Goal: Transaction & Acquisition: Purchase product/service

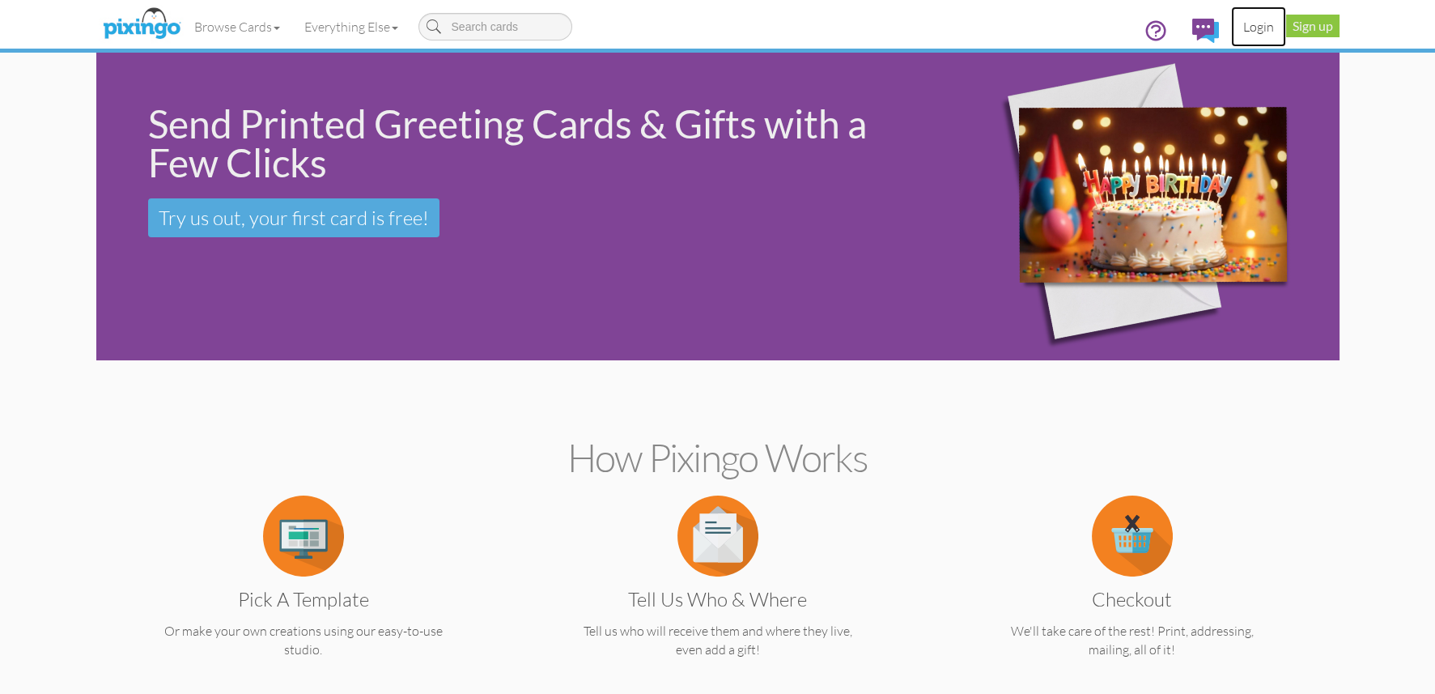
click at [1250, 21] on link "Login" at bounding box center [1258, 26] width 55 height 40
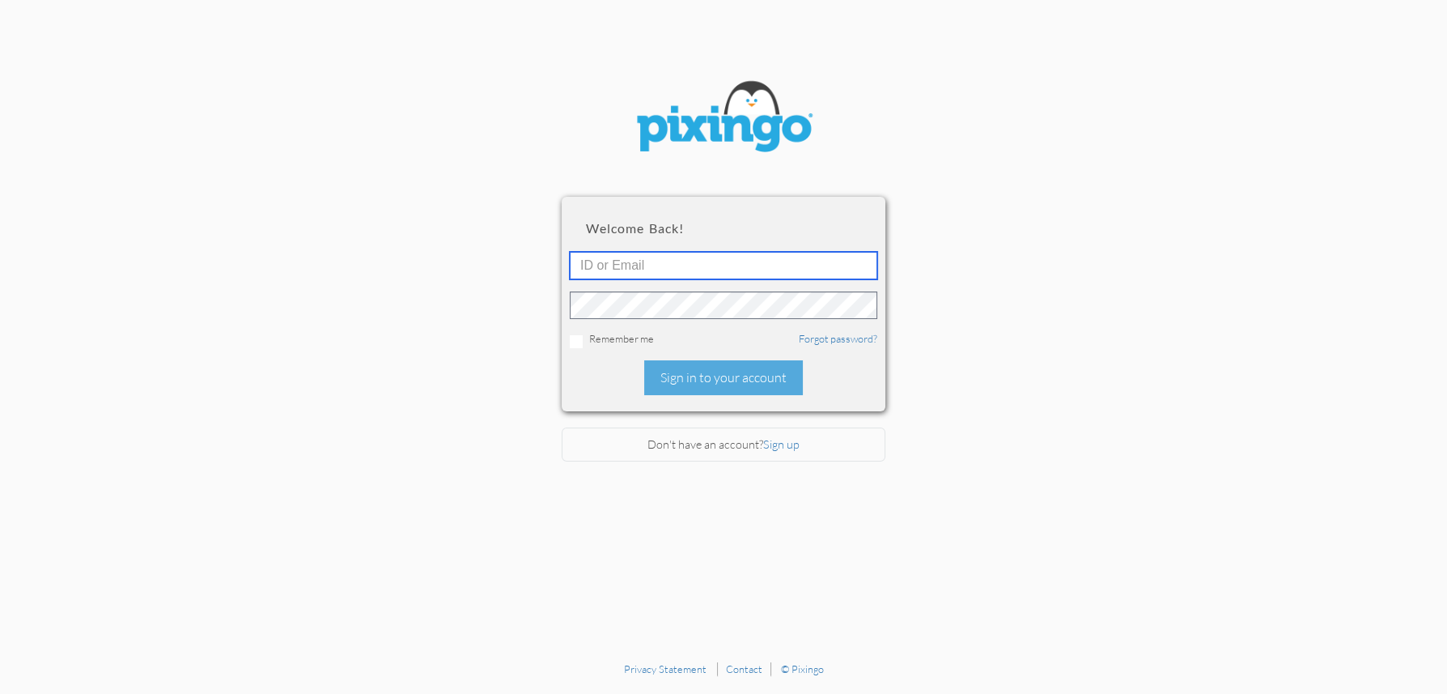
type input "4892"
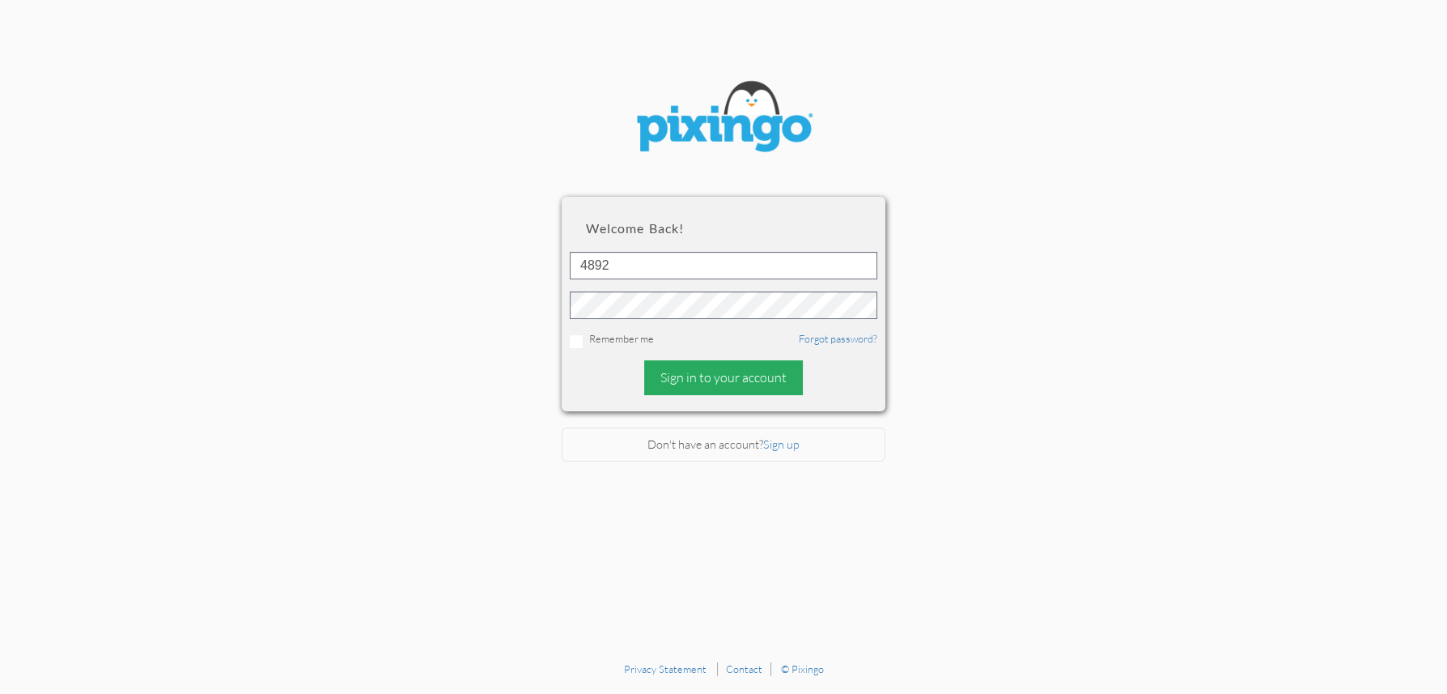
click at [705, 367] on div "Sign in to your account" at bounding box center [723, 377] width 159 height 35
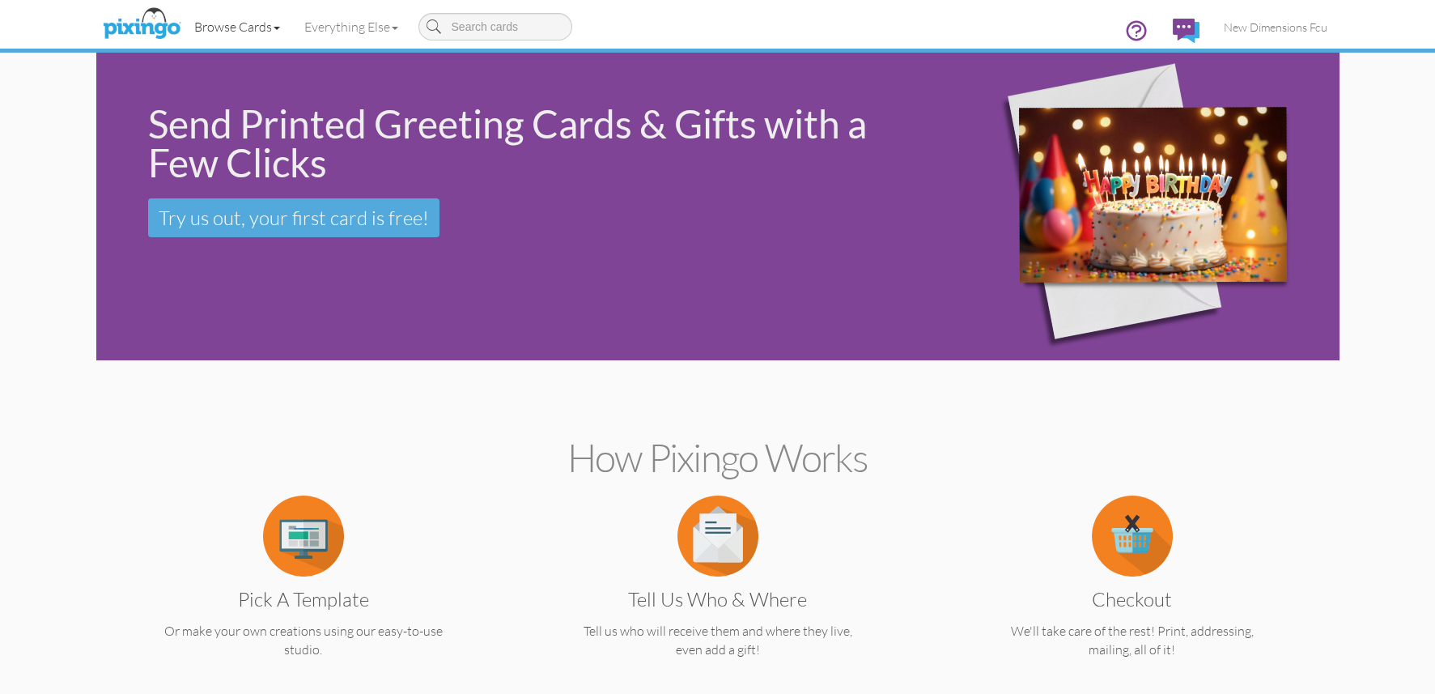
click at [235, 22] on link "Browse Cards" at bounding box center [237, 26] width 110 height 40
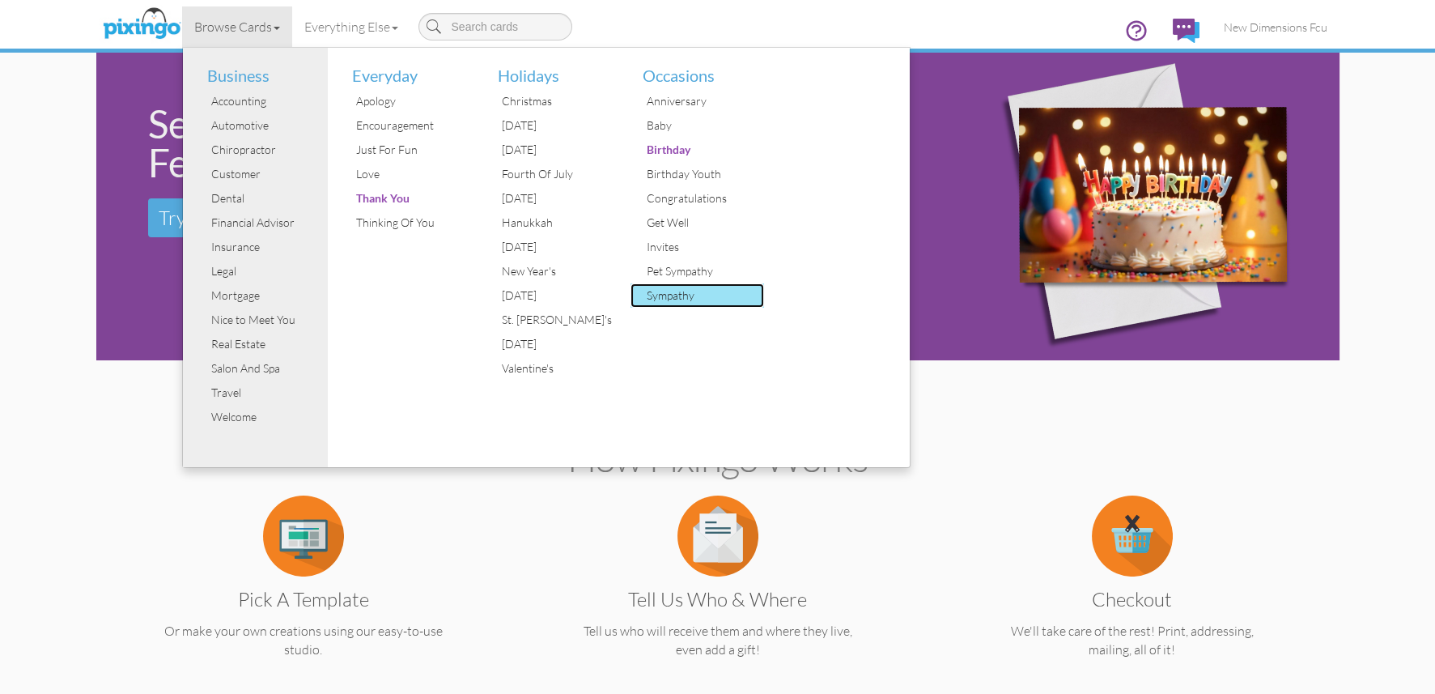
click at [677, 297] on div "Sympathy" at bounding box center [703, 295] width 121 height 24
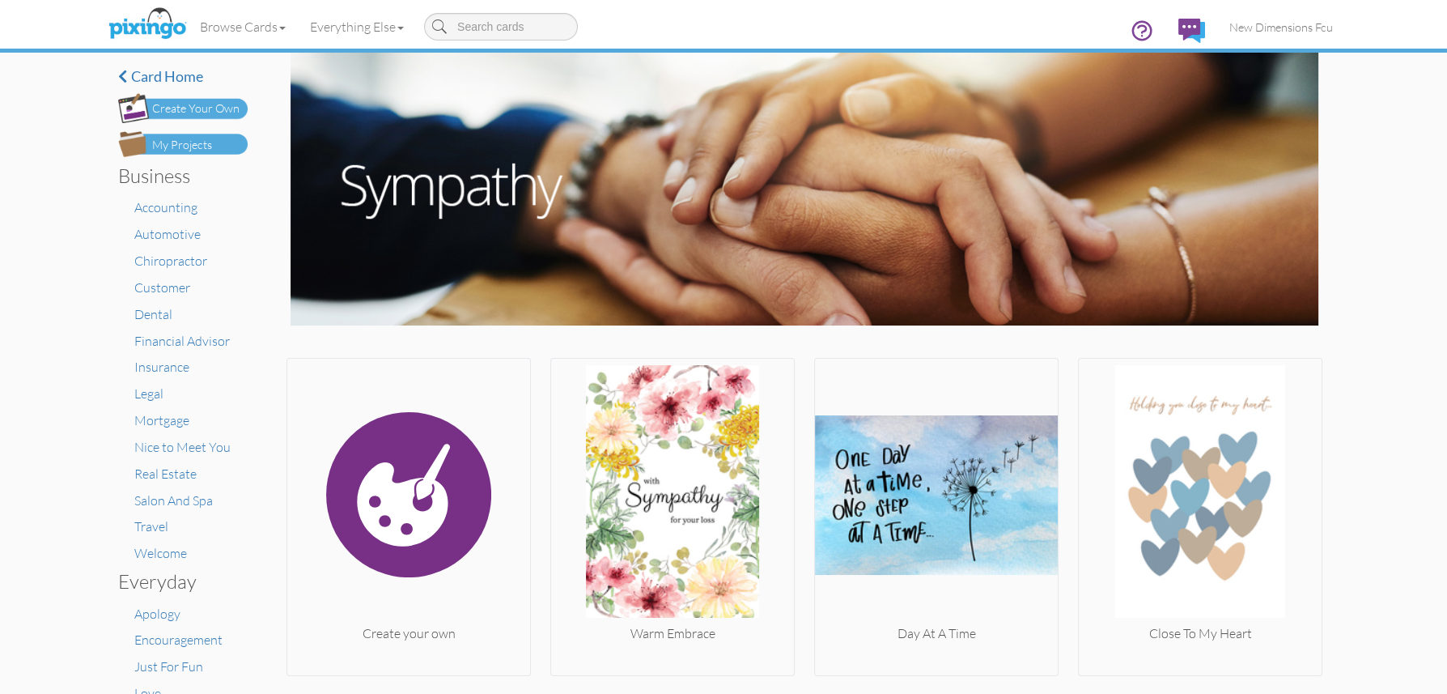
click at [171, 143] on div "My Projects" at bounding box center [182, 145] width 60 height 17
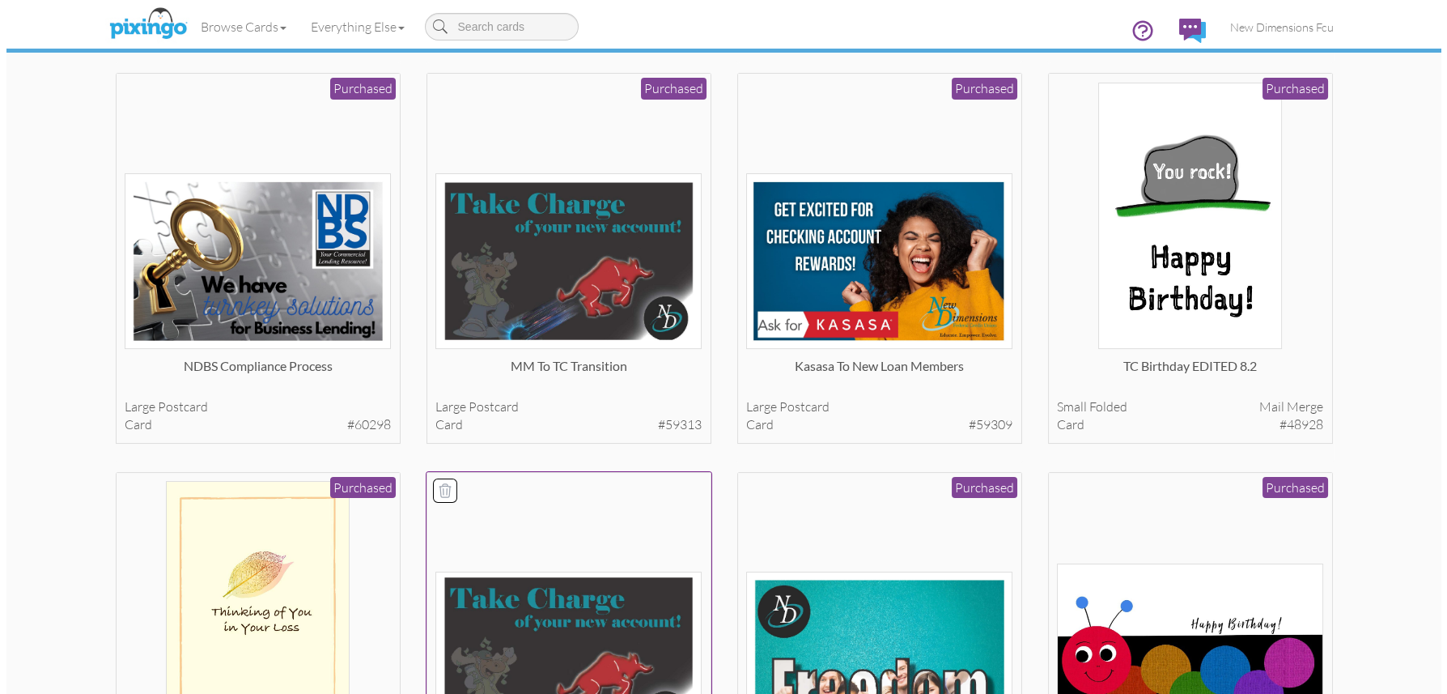
scroll to position [647, 0]
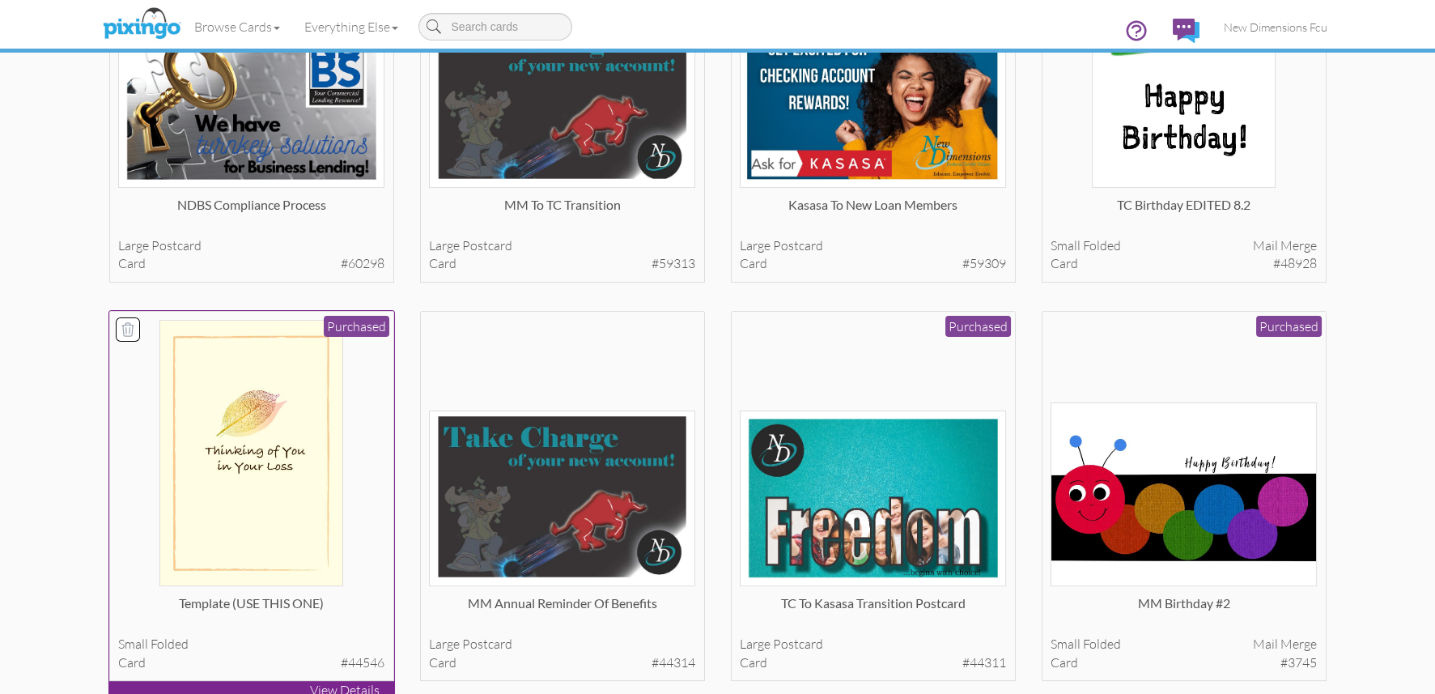
click at [288, 448] on img at bounding box center [251, 453] width 184 height 266
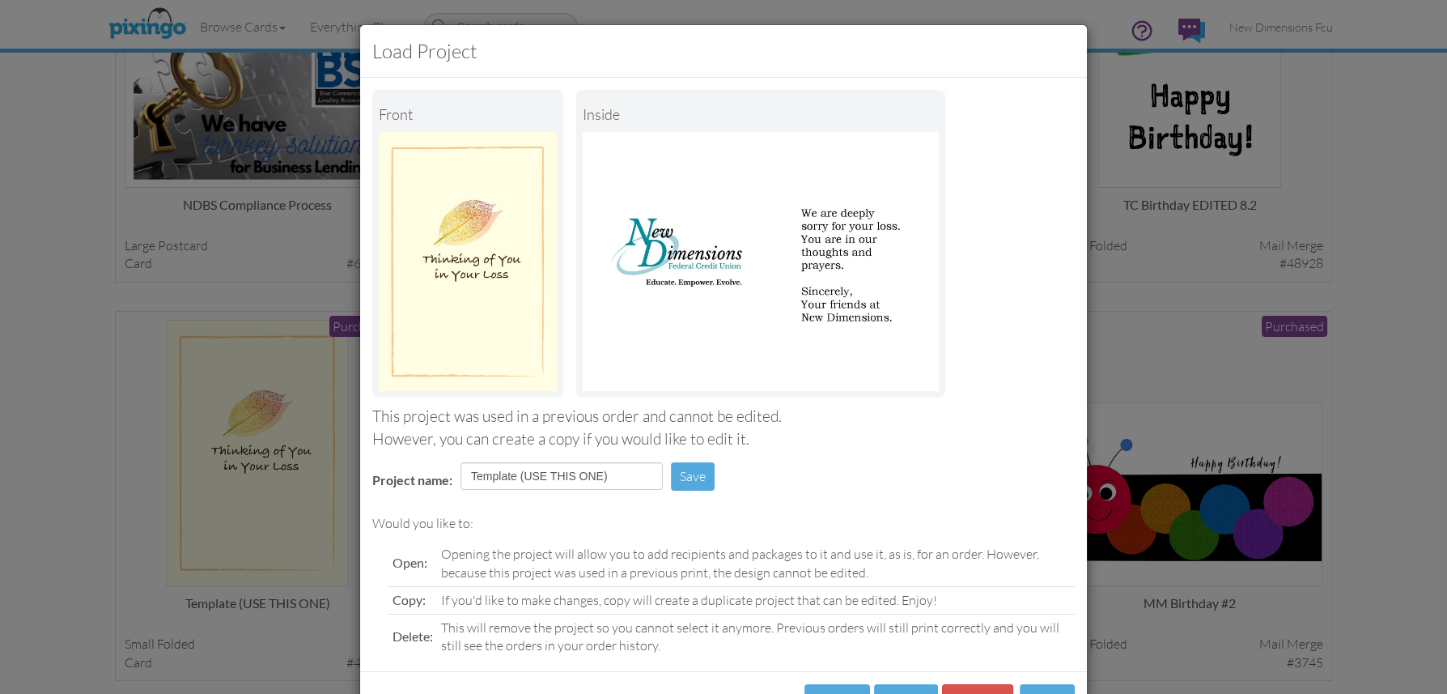
scroll to position [63, 0]
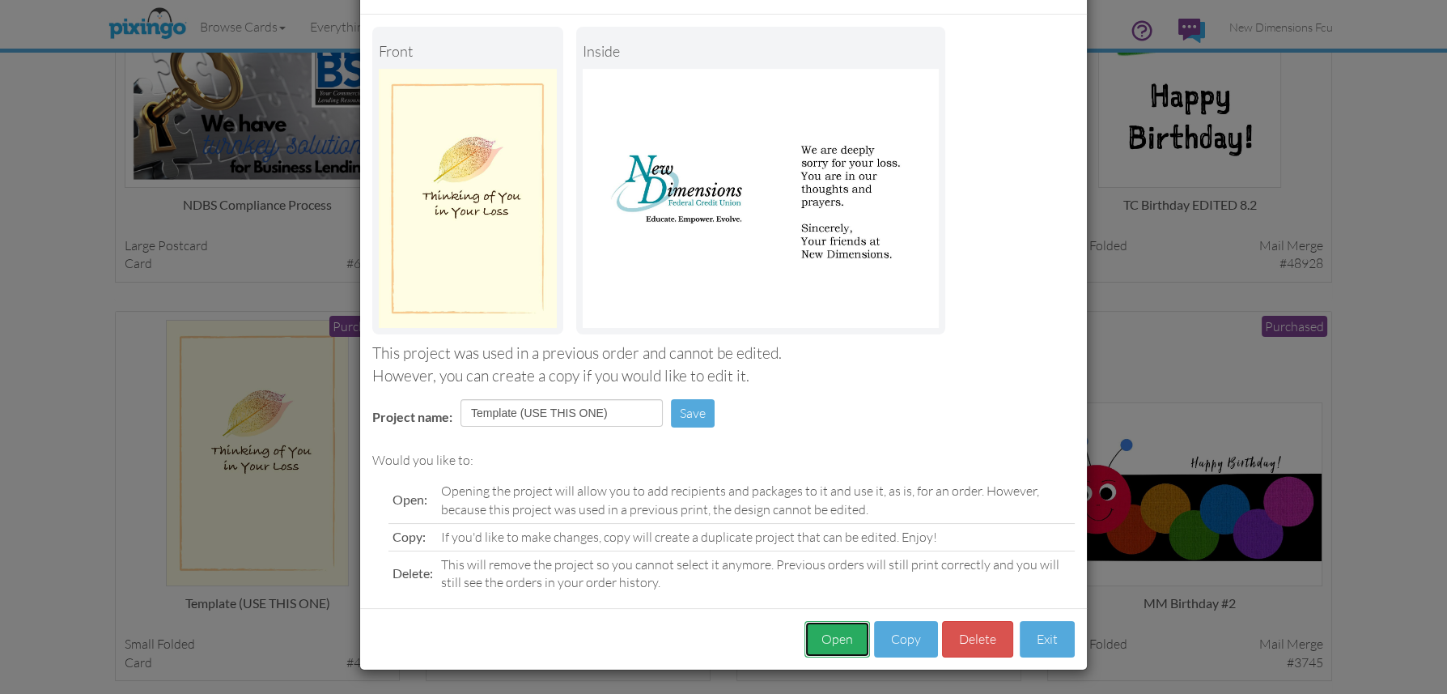
click at [836, 635] on button "Open" at bounding box center [838, 639] width 66 height 36
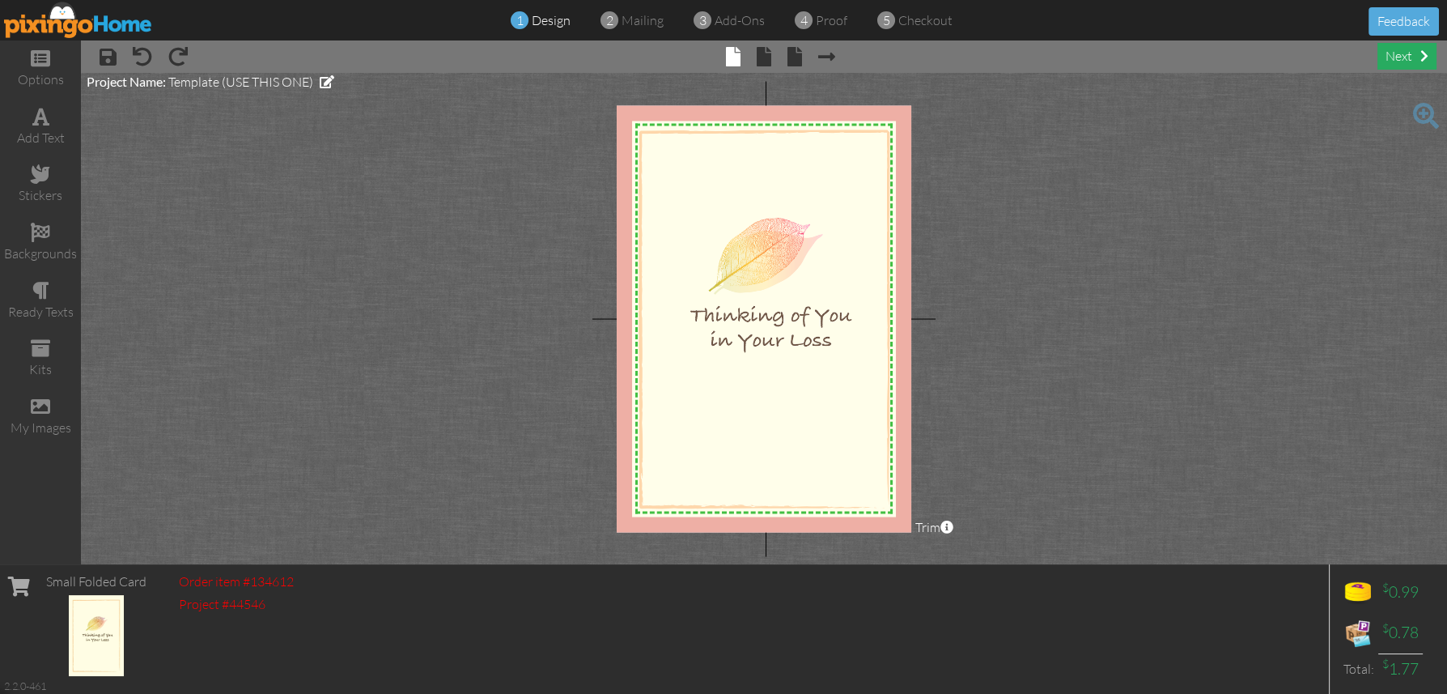
click at [1407, 57] on div "next" at bounding box center [1407, 56] width 59 height 27
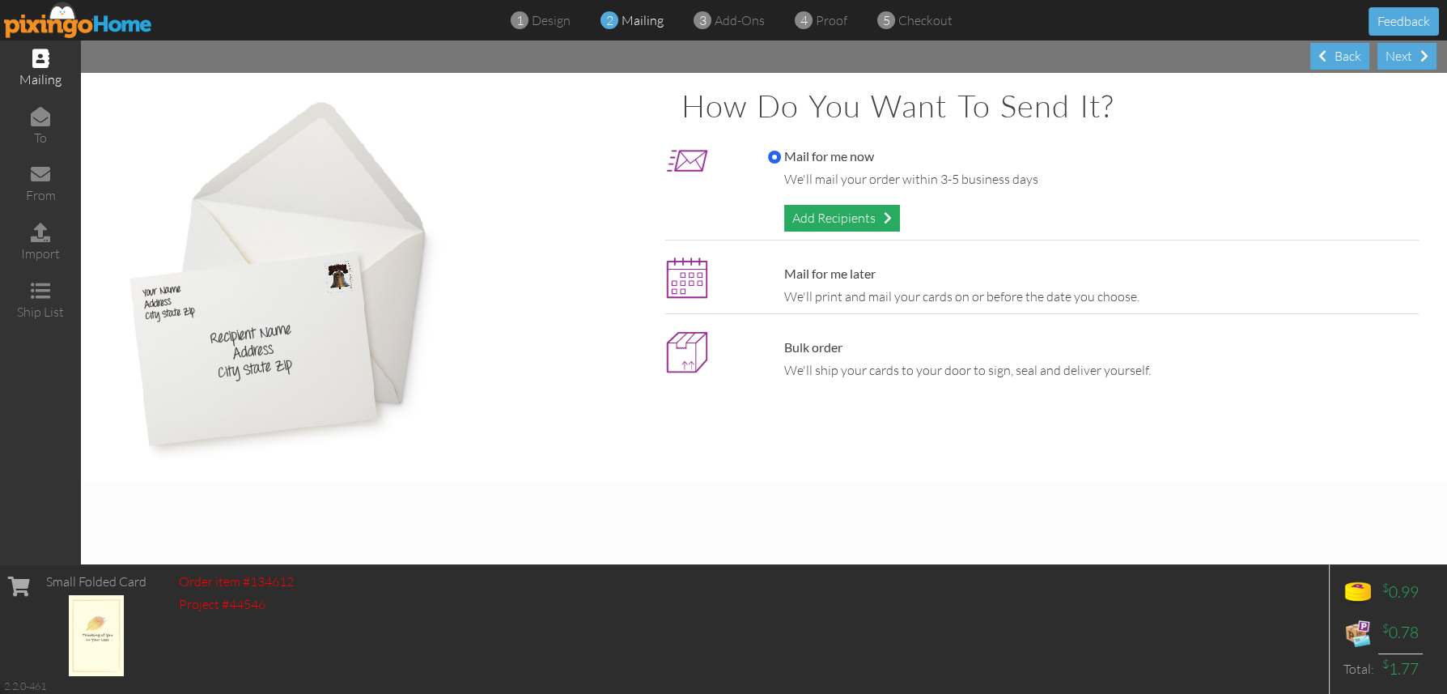
click at [847, 214] on div "Add Recipients" at bounding box center [842, 218] width 116 height 27
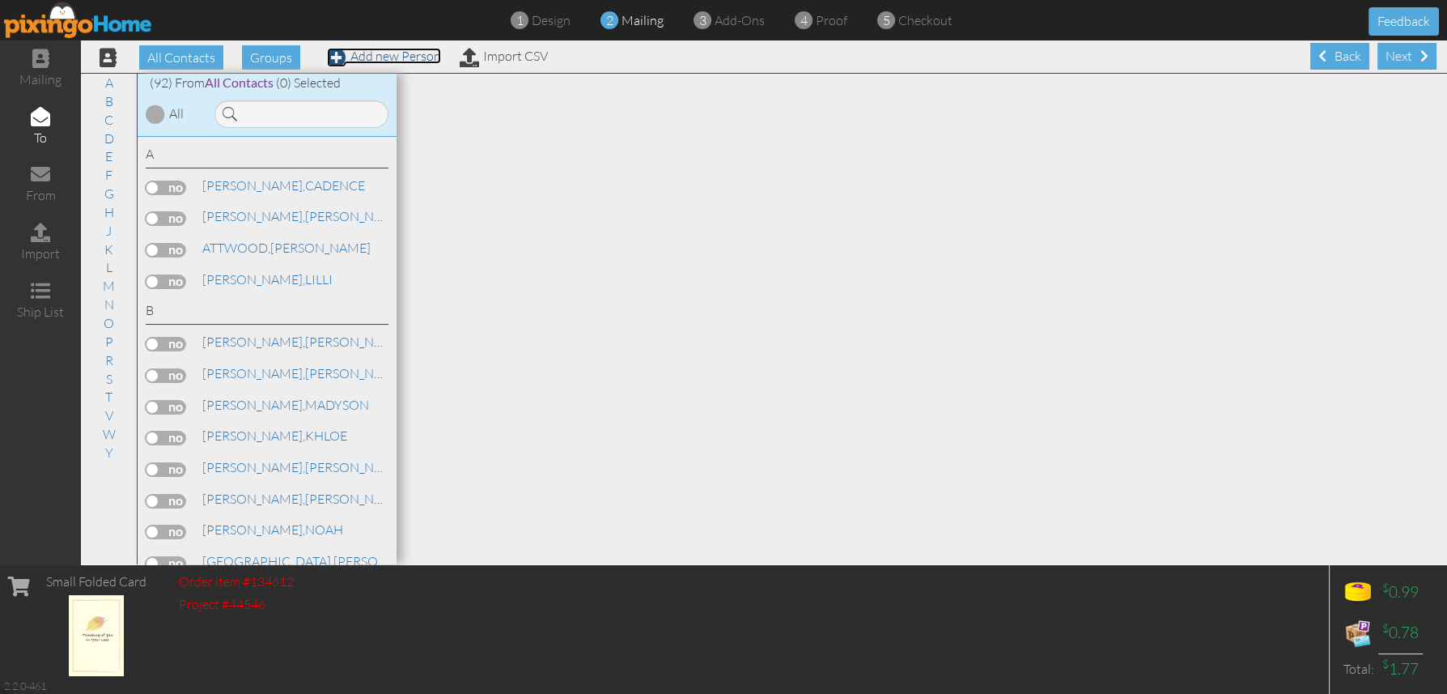
click at [397, 54] on link "Add new Person" at bounding box center [384, 56] width 114 height 16
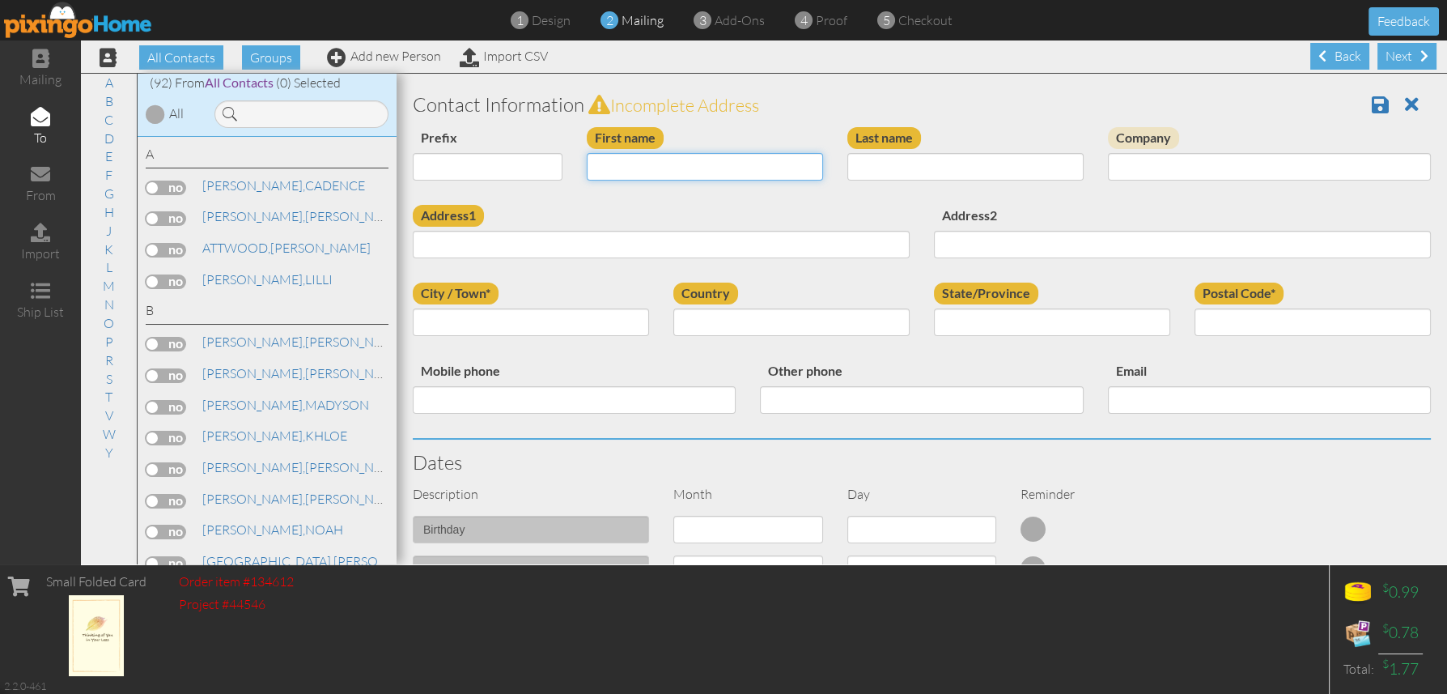
click at [619, 169] on input "First name" at bounding box center [705, 167] width 236 height 28
type input "[PERSON_NAME]"
type input "COATES"
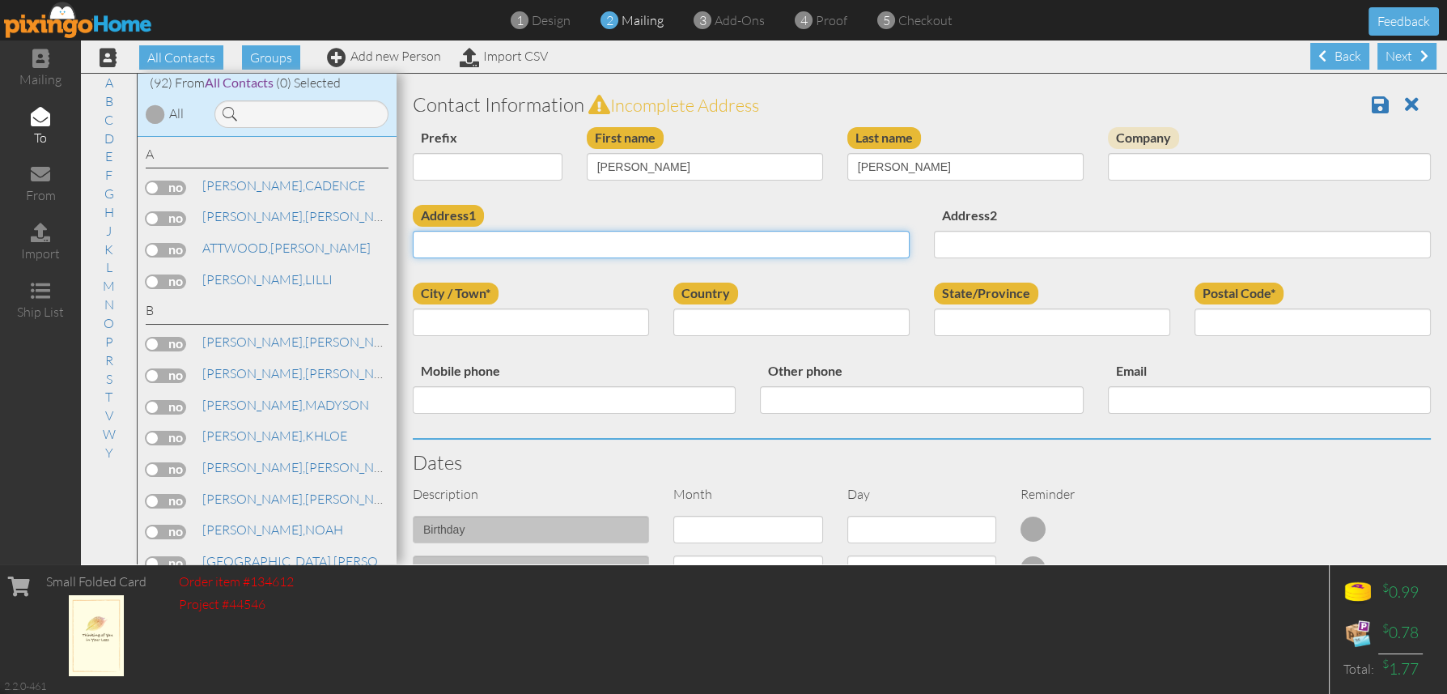
click at [448, 243] on input "Address1" at bounding box center [661, 245] width 497 height 28
paste input "[STREET_ADDRESS]"
type input "[STREET_ADDRESS]"
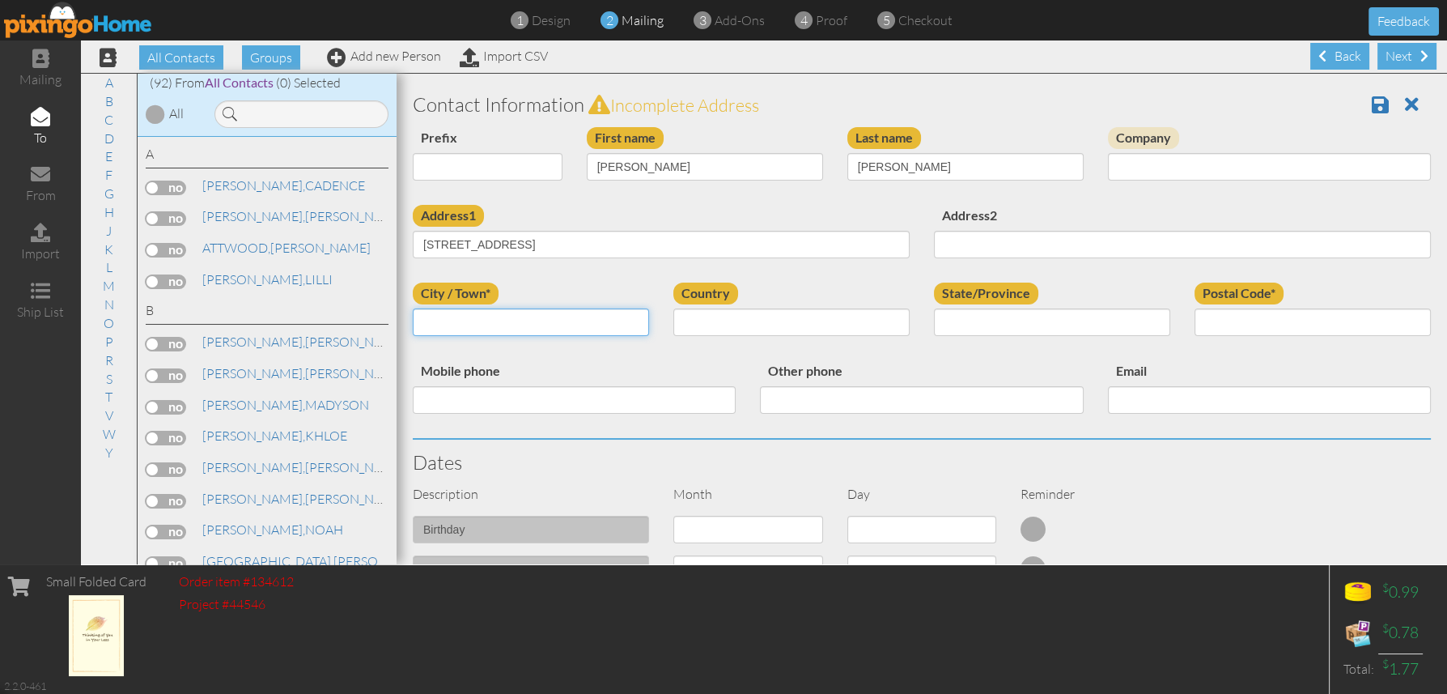
click at [455, 320] on input "City / Town*" at bounding box center [531, 322] width 236 height 28
paste input "ALBION"
type input "ALBION"
select select "object:2782"
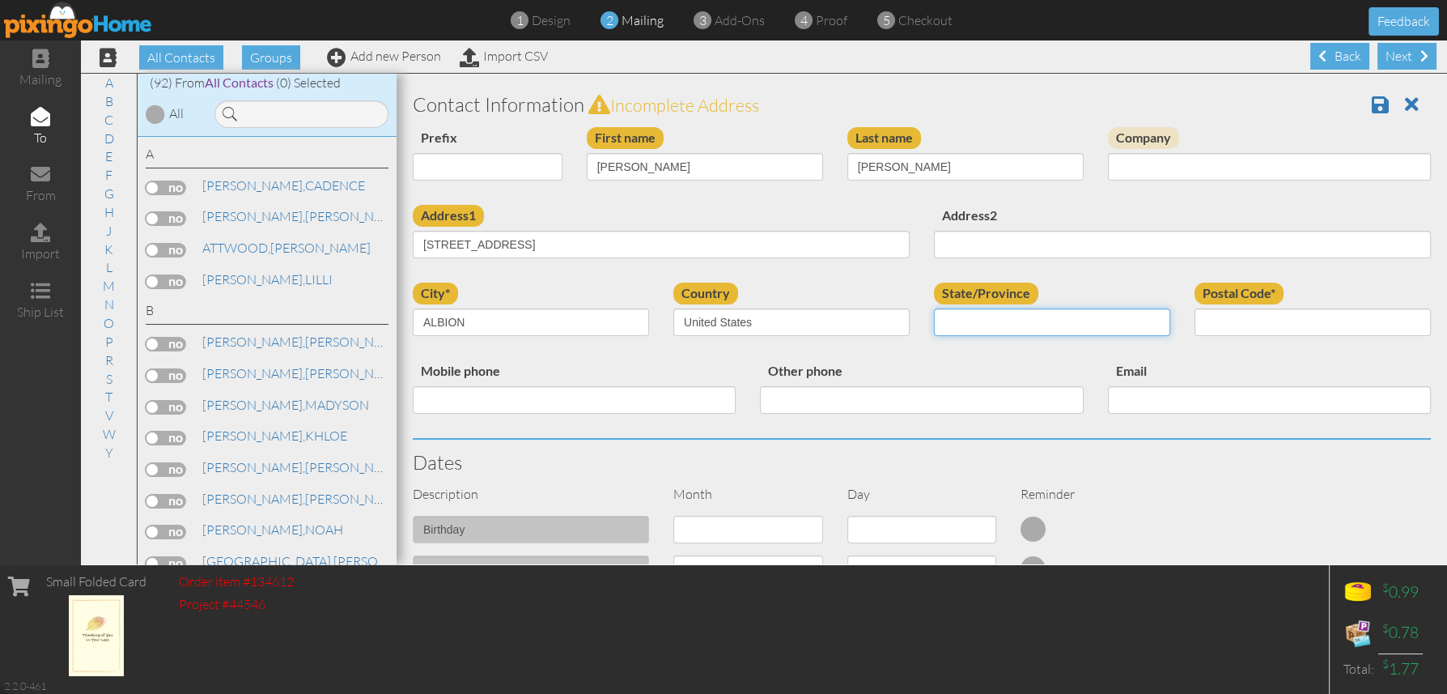
select select "object:3052"
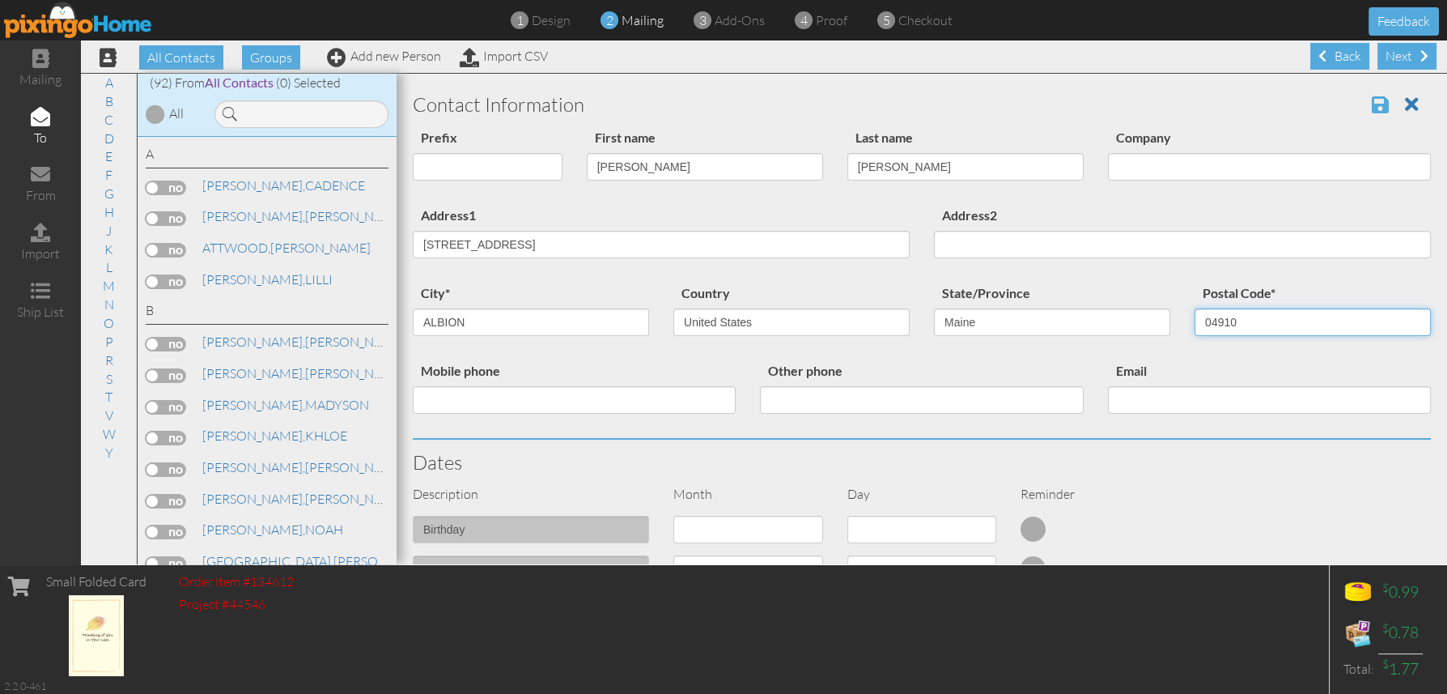
type input "04910"
click at [1372, 101] on span at bounding box center [1380, 104] width 17 height 19
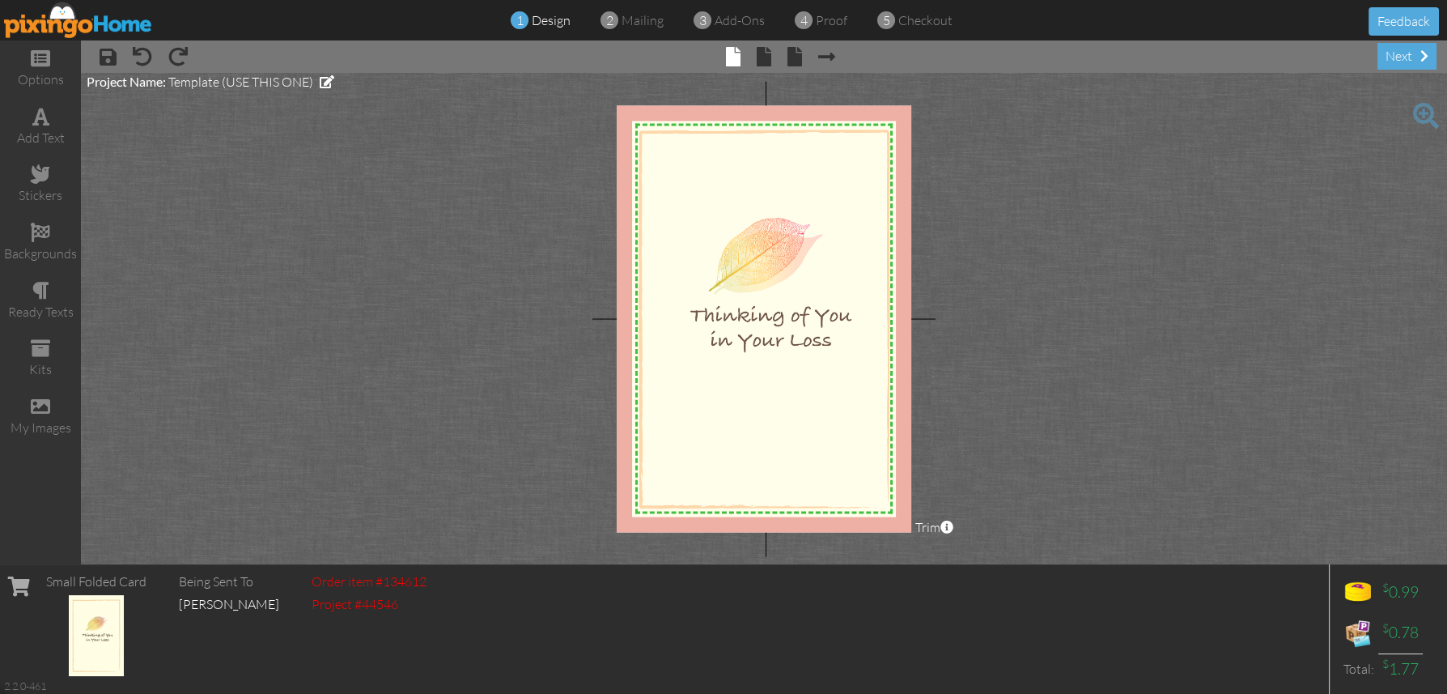
click at [112, 648] on img at bounding box center [97, 635] width 56 height 81
click at [254, 598] on span "[PERSON_NAME]" at bounding box center [229, 604] width 100 height 16
click at [1411, 54] on div "next" at bounding box center [1407, 56] width 59 height 27
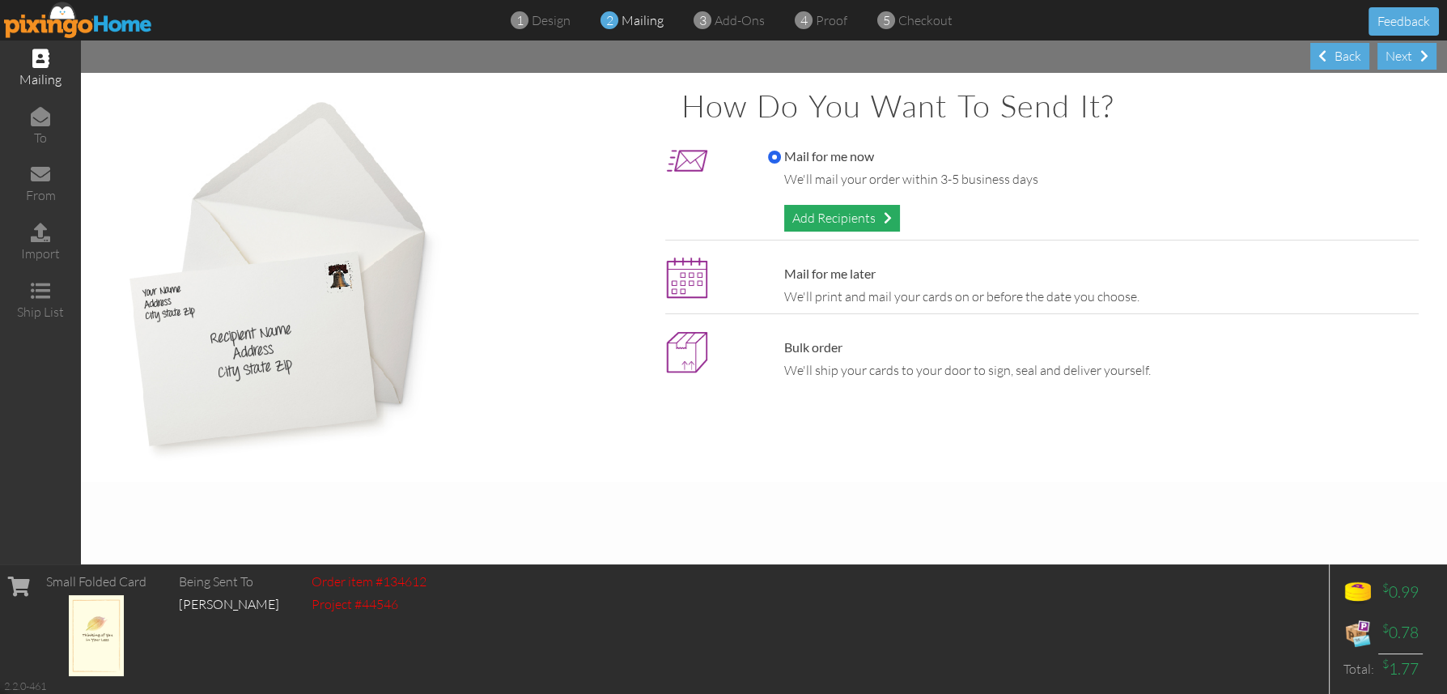
click at [830, 216] on div "Add Recipients" at bounding box center [842, 218] width 116 height 27
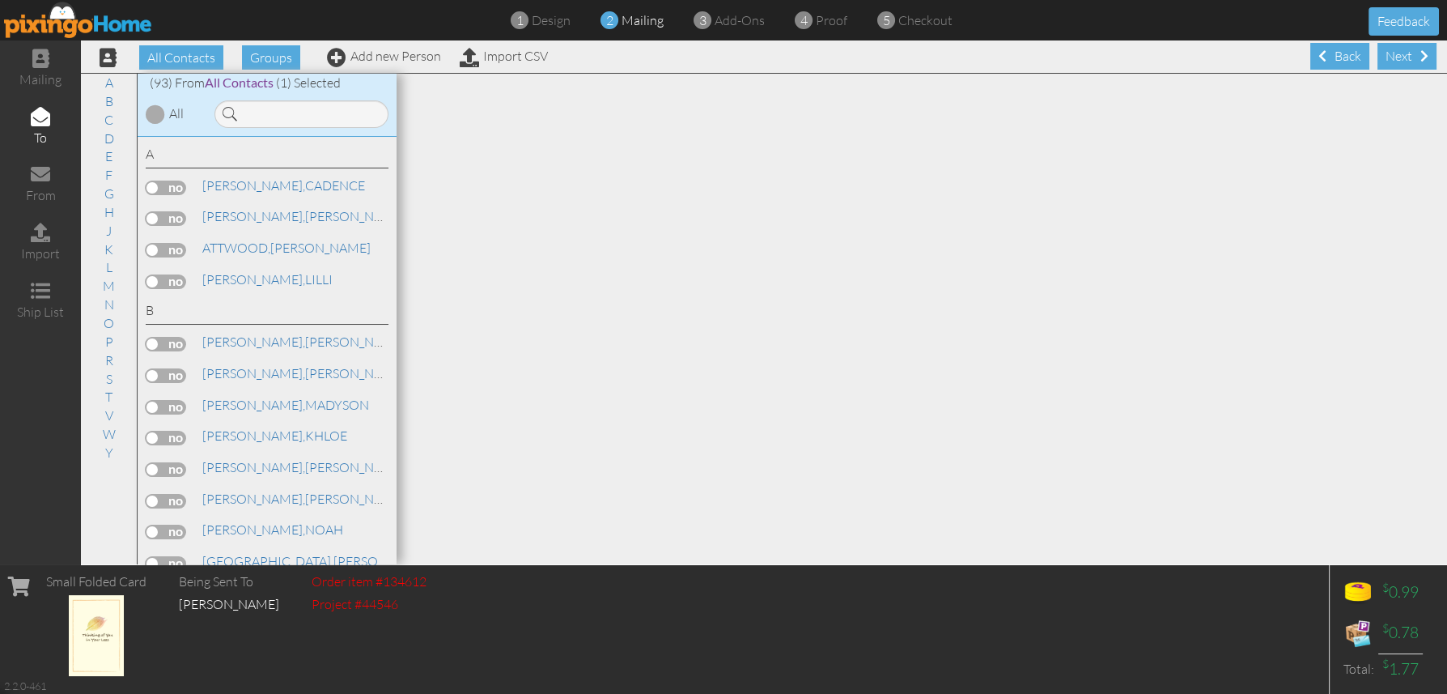
scroll to position [323, 0]
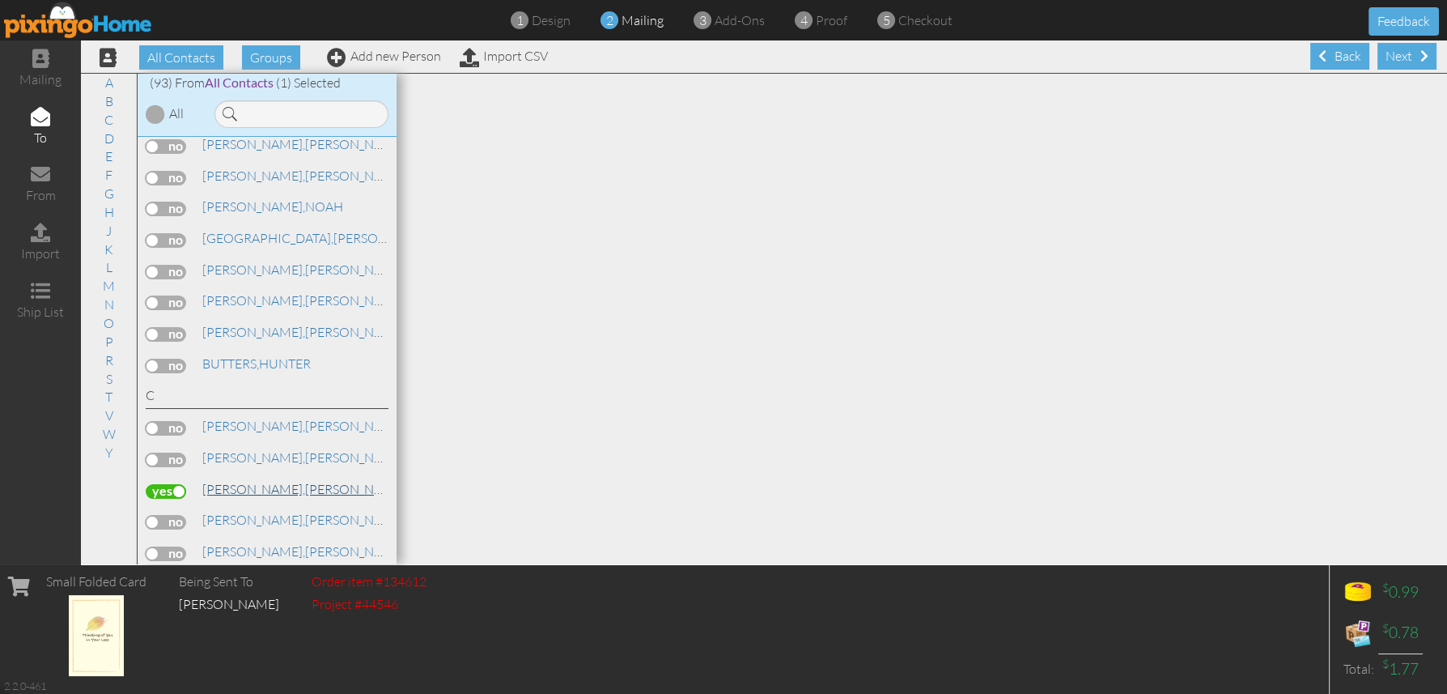
click at [236, 491] on span "[PERSON_NAME]," at bounding box center [253, 489] width 103 height 16
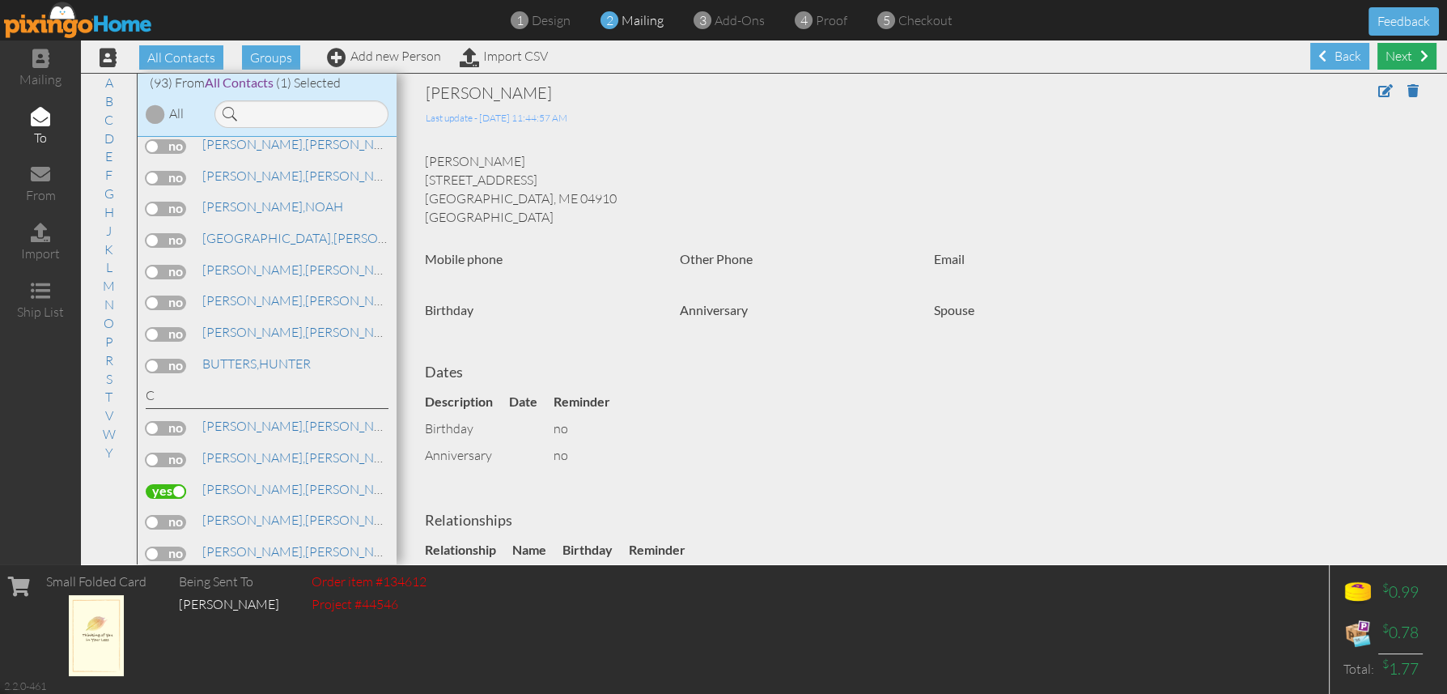
click at [1395, 56] on div "Next" at bounding box center [1407, 56] width 59 height 27
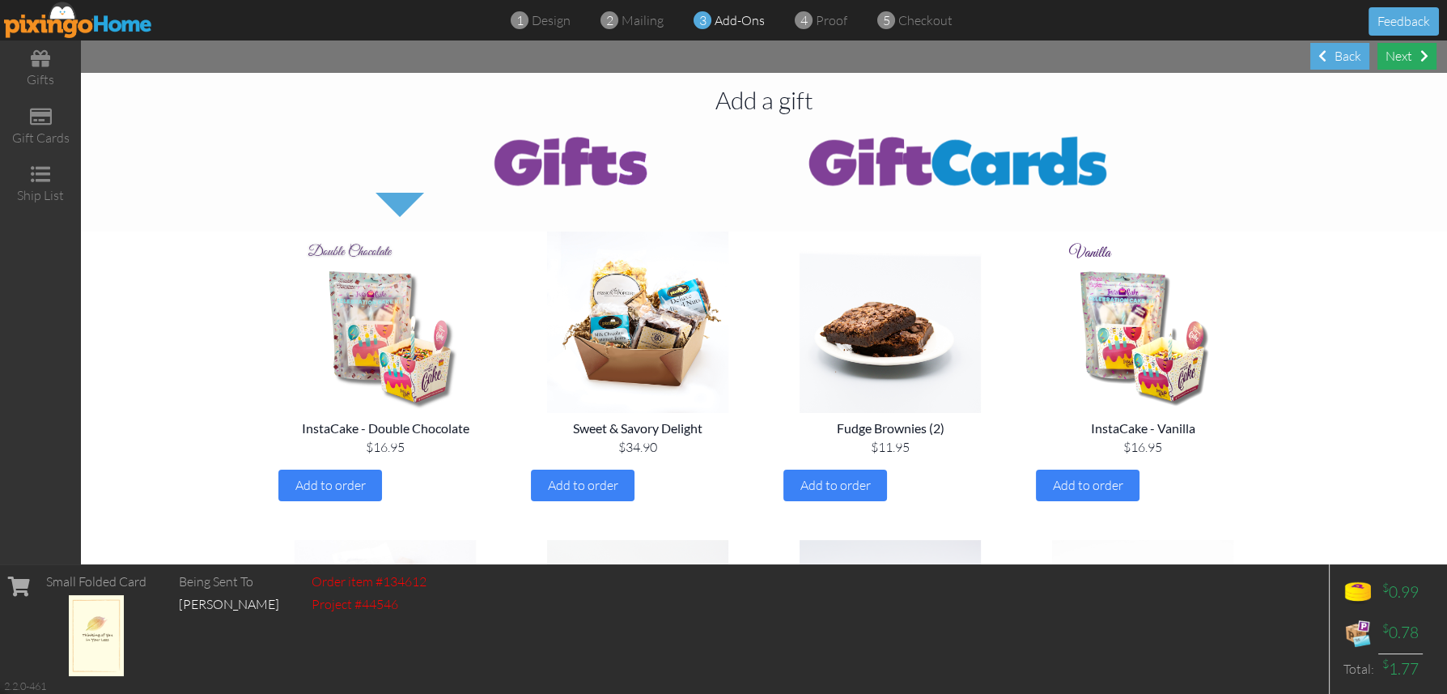
click at [1401, 58] on div "Next" at bounding box center [1407, 56] width 59 height 27
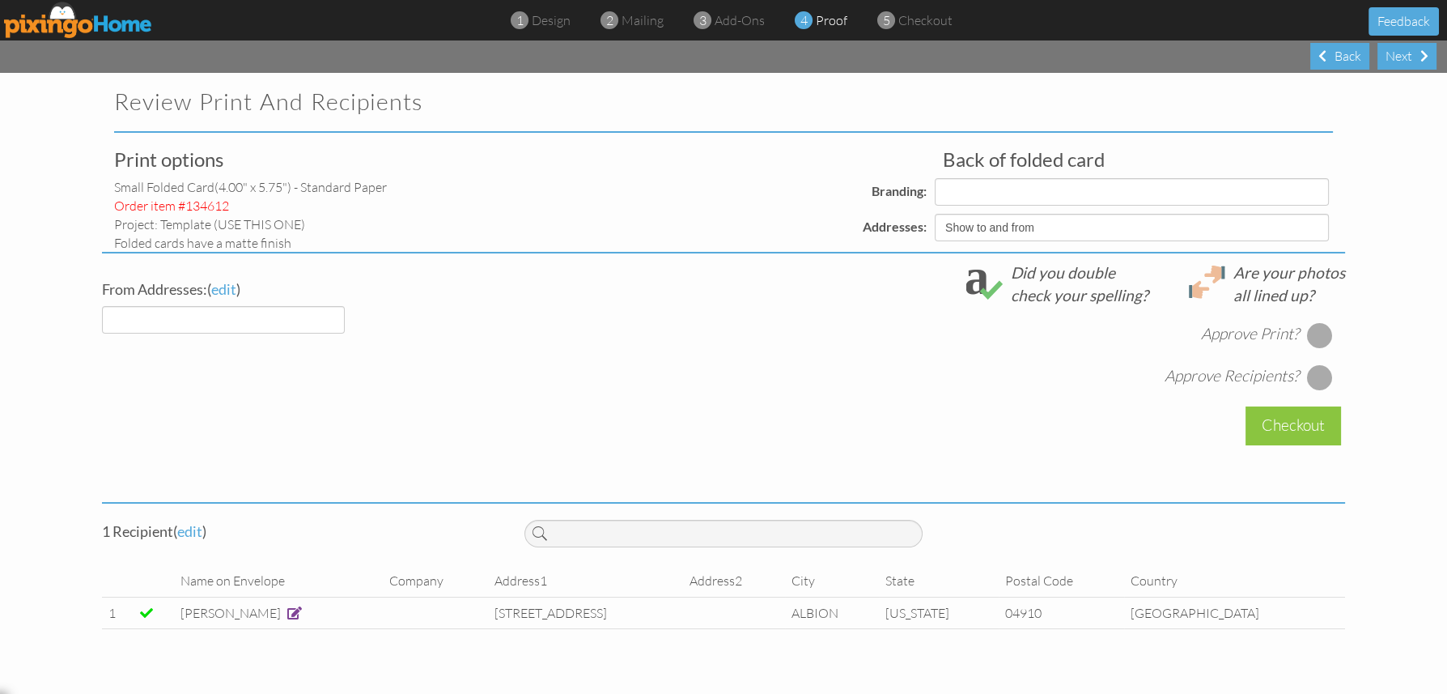
select select "object:1665"
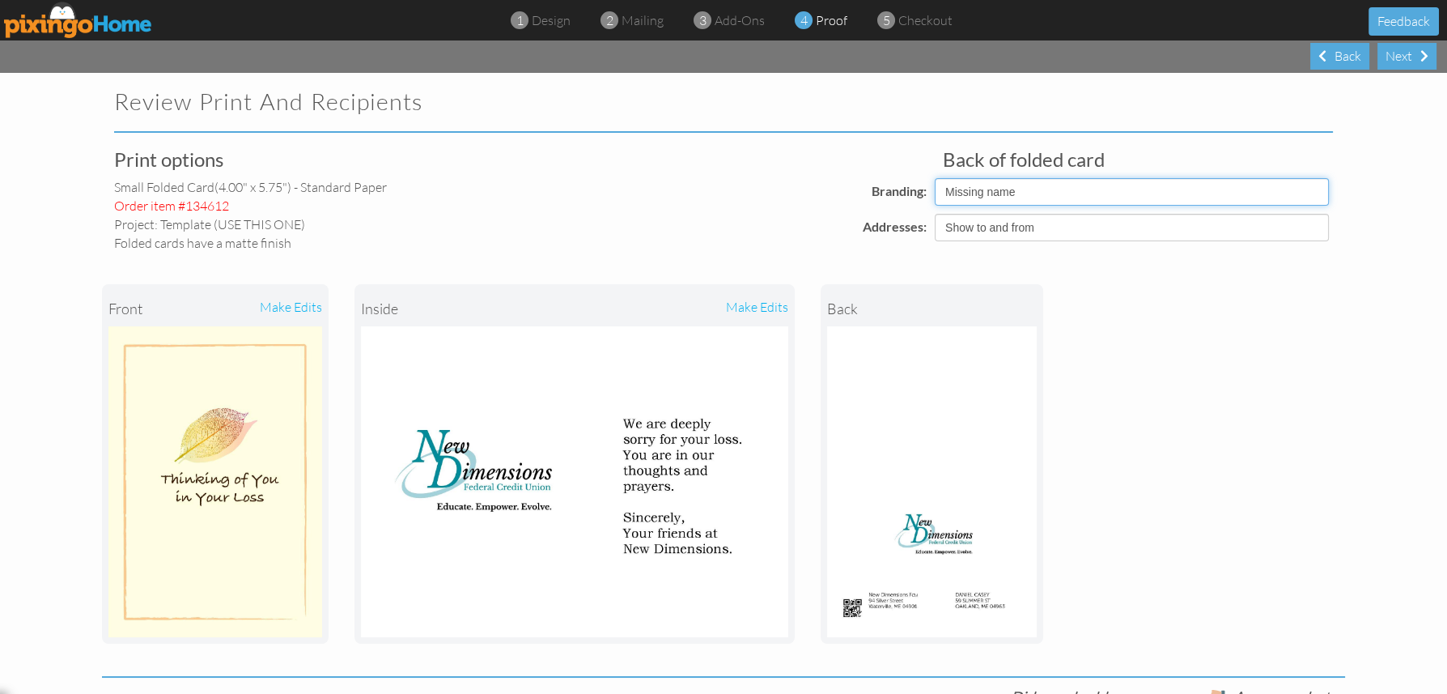
click at [970, 193] on select "Pixingo Default Profile Missing name" at bounding box center [1132, 192] width 394 height 28
click at [935, 178] on select "Pixingo Default Profile Missing name" at bounding box center [1132, 192] width 394 height 28
click at [977, 189] on select "Pixingo Default Profile Missing name" at bounding box center [1132, 192] width 394 height 28
select select "object:1666"
click at [935, 178] on select "Pixingo Default Profile Missing name" at bounding box center [1132, 192] width 394 height 28
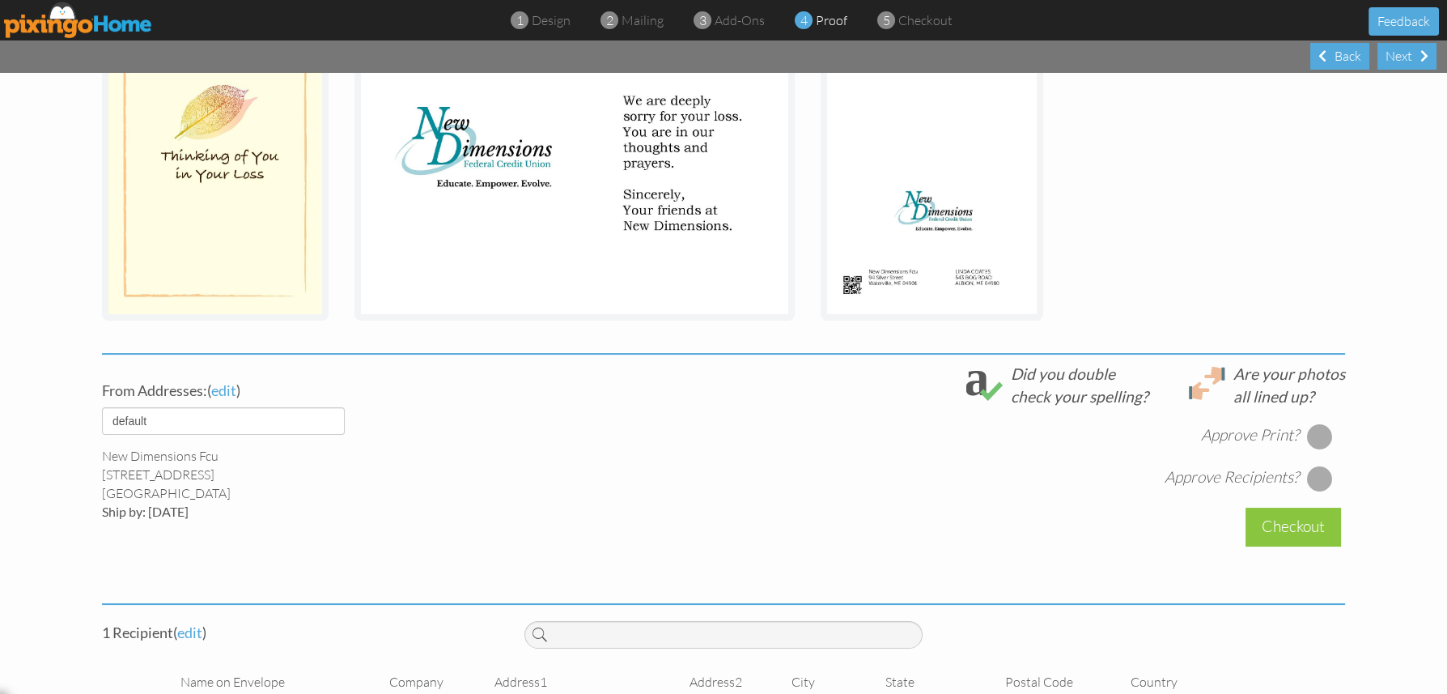
scroll to position [391, 0]
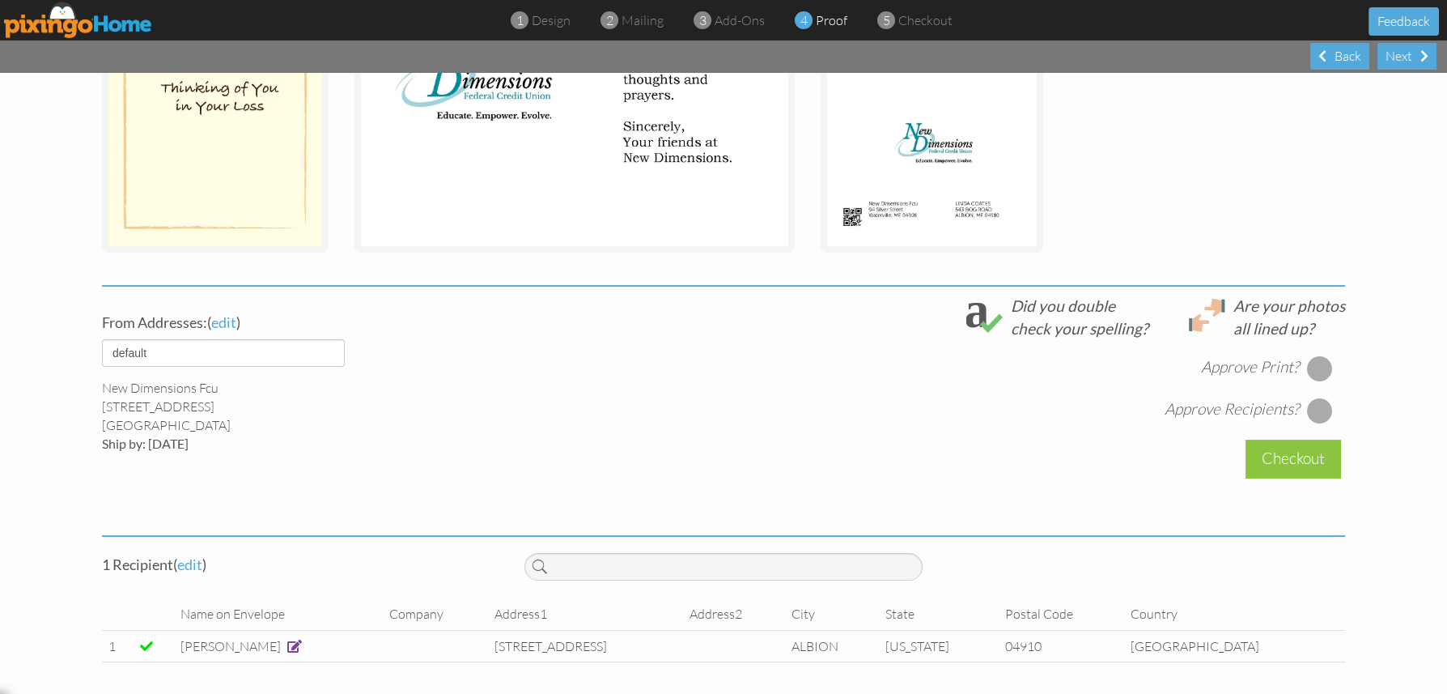
click at [1307, 363] on div at bounding box center [1320, 368] width 26 height 26
click at [1314, 406] on div at bounding box center [1320, 410] width 26 height 26
click at [1286, 460] on div "Checkout" at bounding box center [1294, 459] width 96 height 38
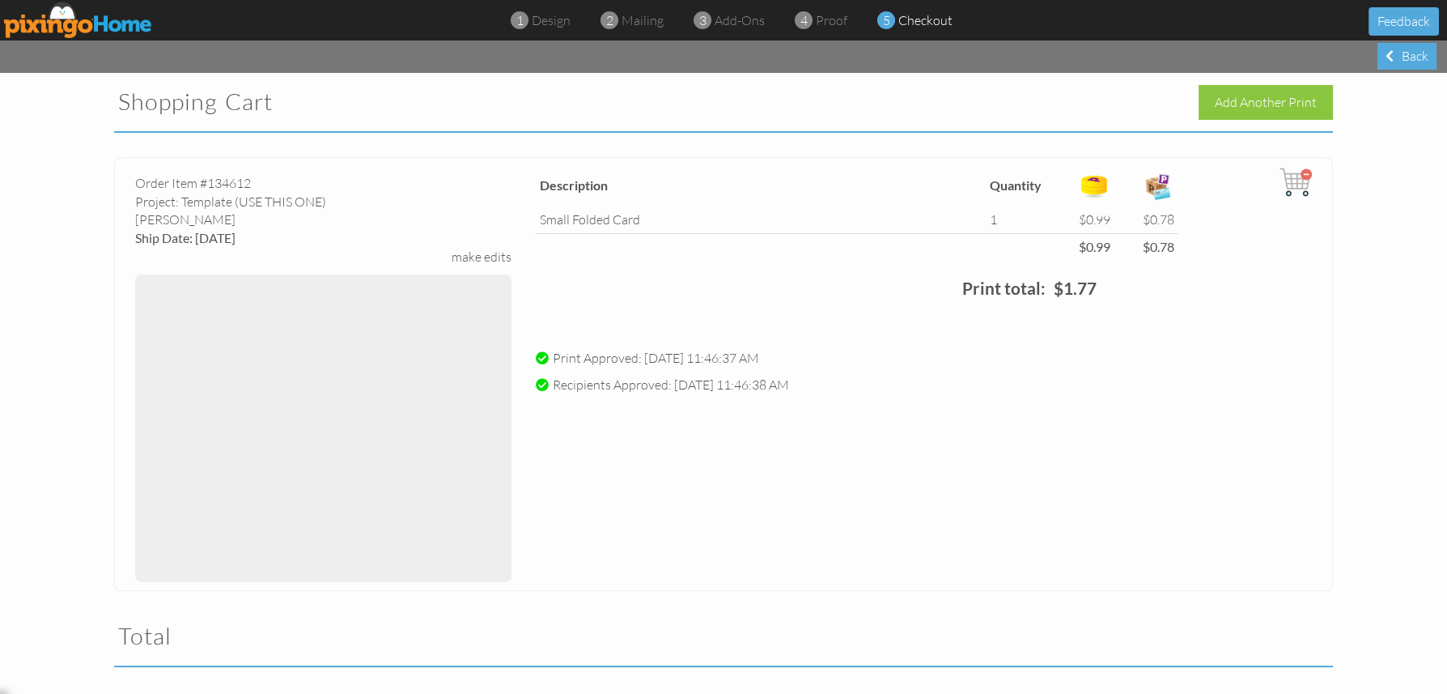
scroll to position [333, 0]
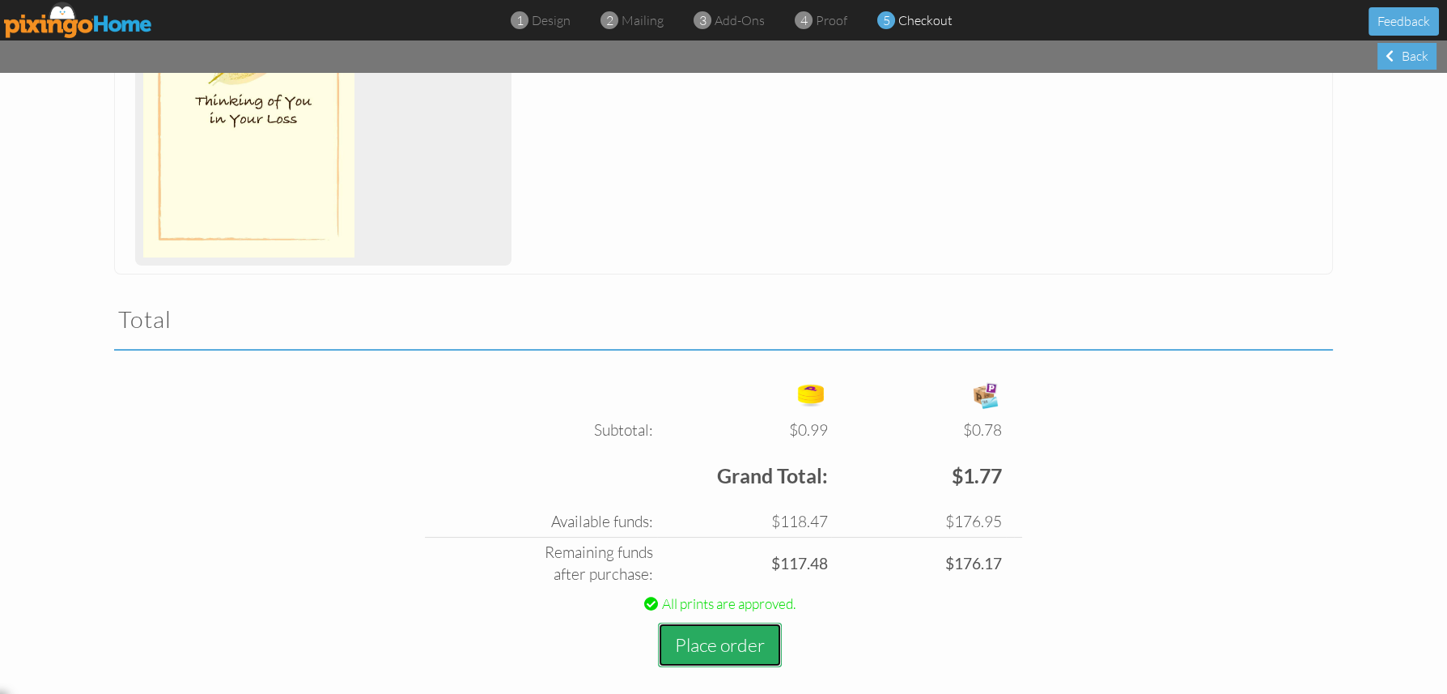
click at [716, 649] on button "Place order" at bounding box center [720, 644] width 124 height 45
